Goal: Information Seeking & Learning: Learn about a topic

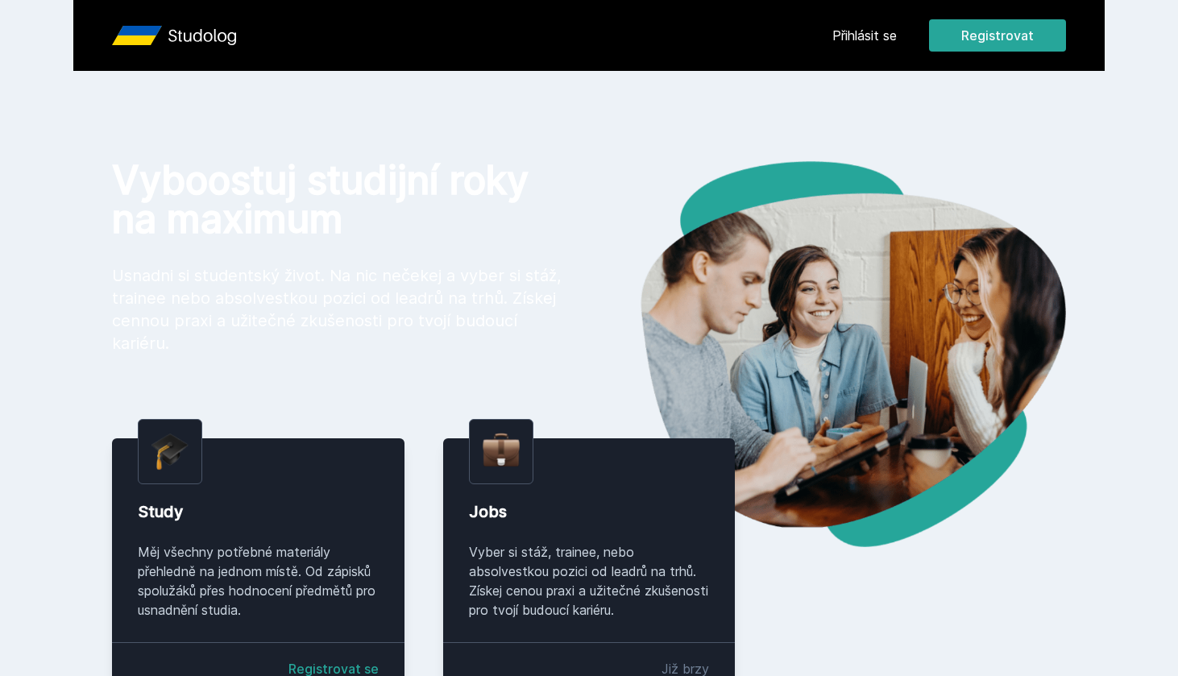
click at [880, 31] on link "Přihlásit se" at bounding box center [864, 35] width 64 height 19
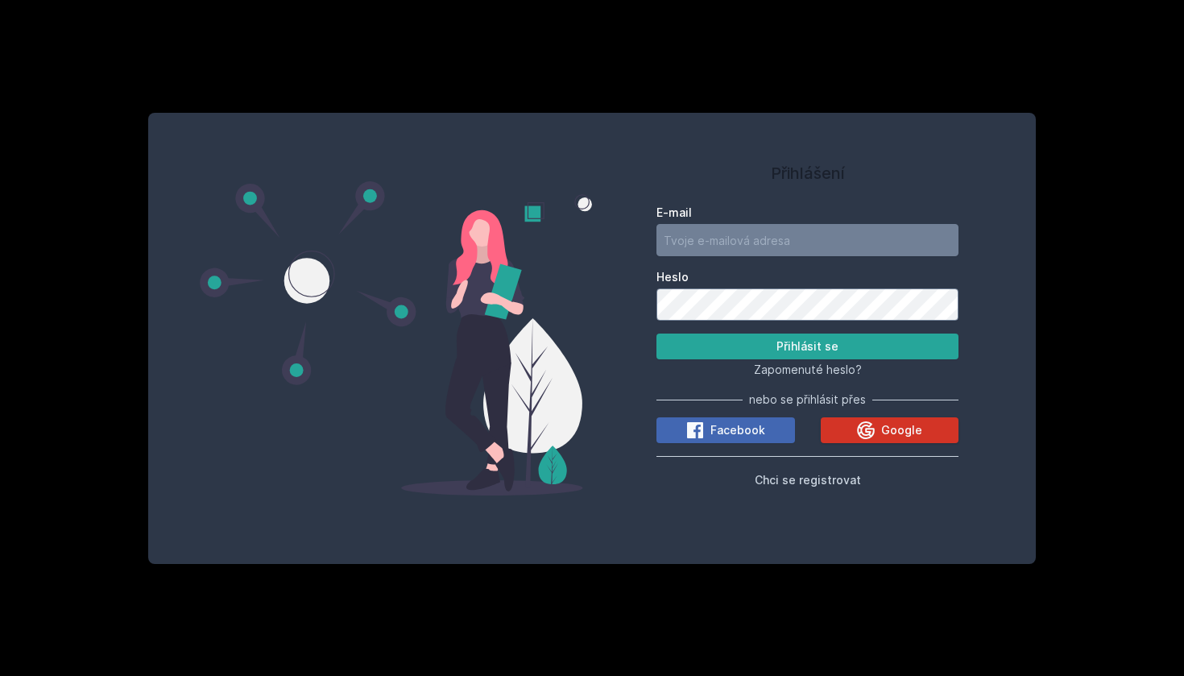
click at [897, 423] on span "Google" at bounding box center [901, 430] width 41 height 16
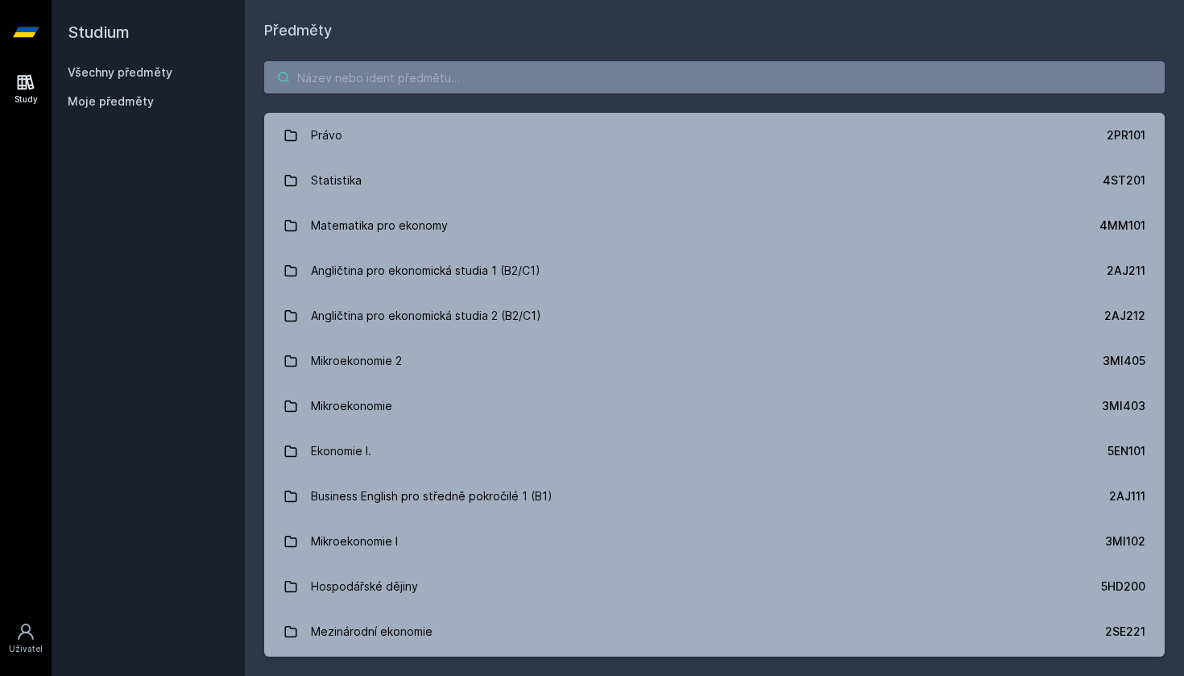
click at [501, 85] on input "search" at bounding box center [714, 77] width 901 height 32
paste input "1BP404"
type input "1BP404"
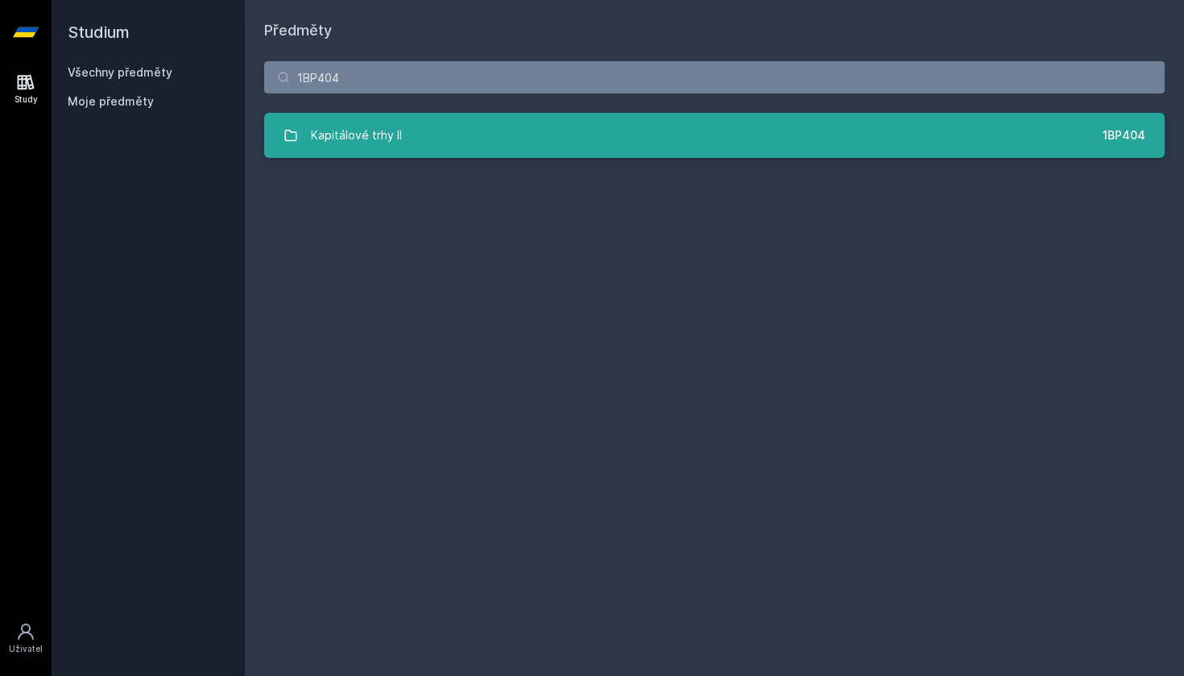
click at [394, 143] on div "Kapitálové trhy II" at bounding box center [356, 135] width 91 height 32
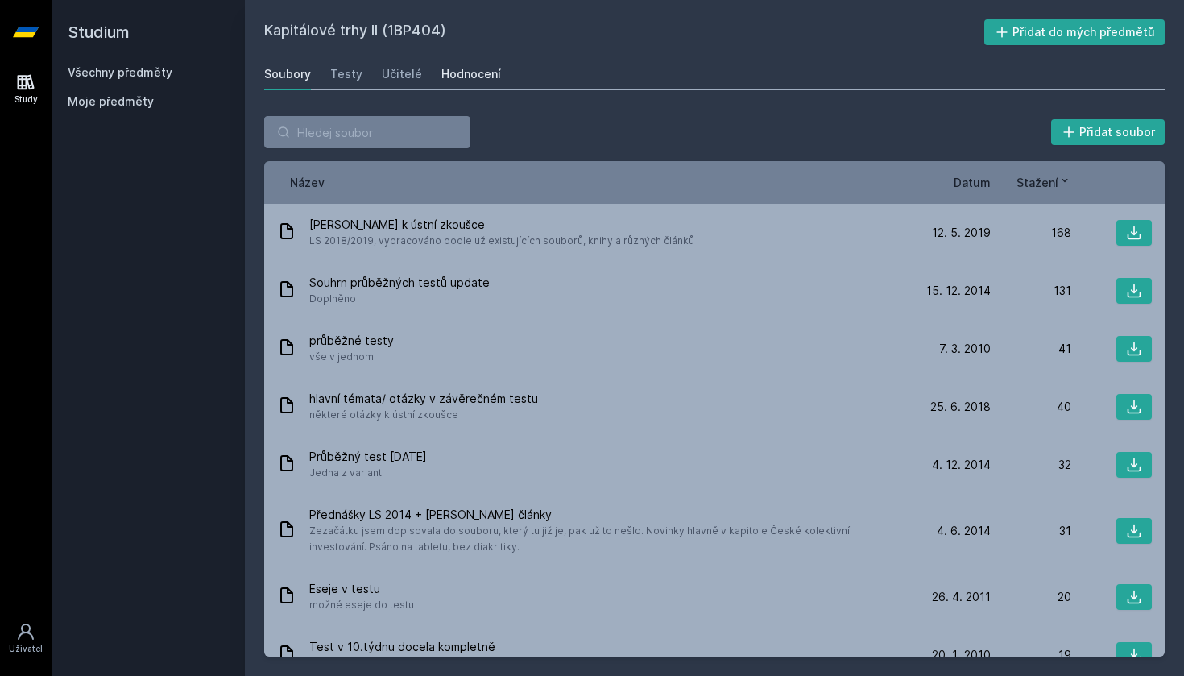
click at [460, 85] on link "Hodnocení" at bounding box center [471, 74] width 60 height 32
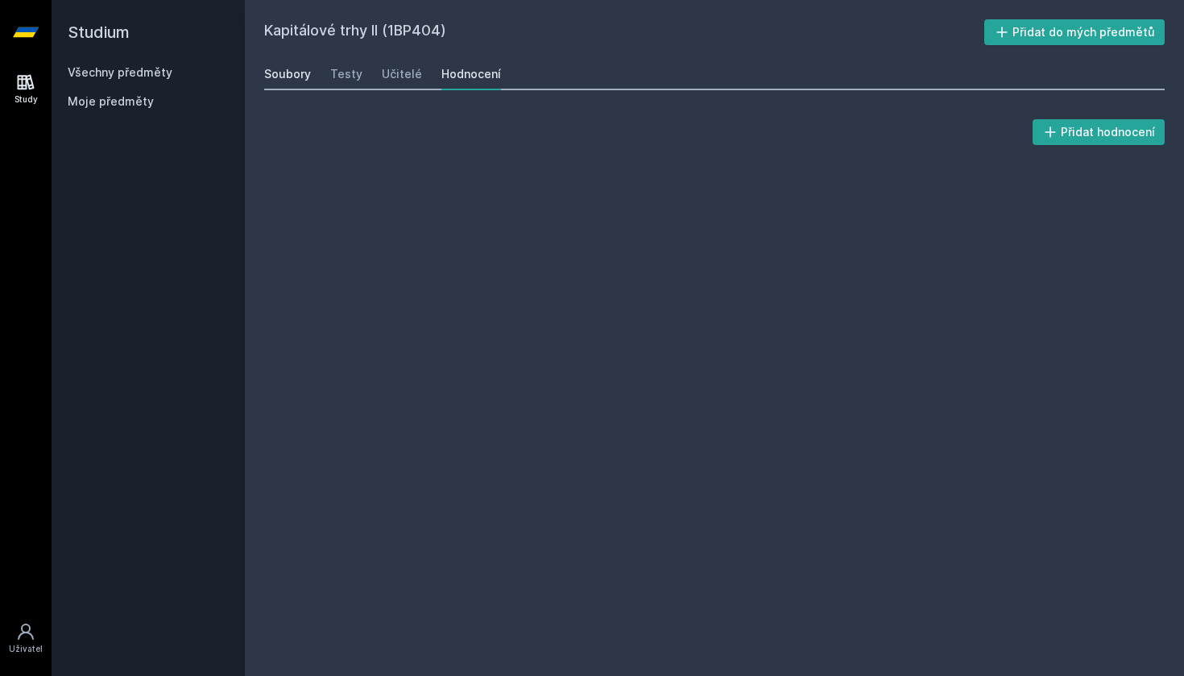
click at [304, 85] on link "Soubory" at bounding box center [287, 74] width 47 height 32
